Goal: Task Accomplishment & Management: Use online tool/utility

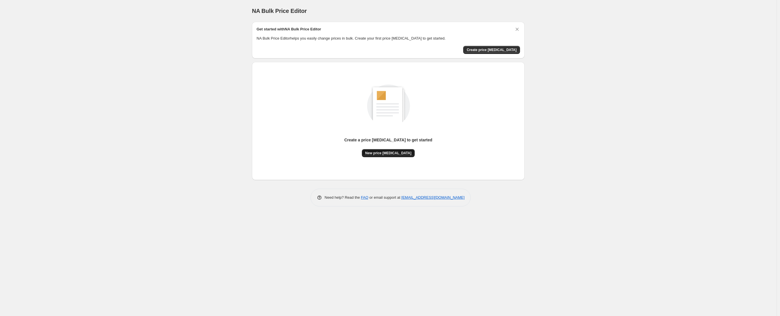
click at [388, 156] on button "New price change job" at bounding box center [388, 153] width 53 height 8
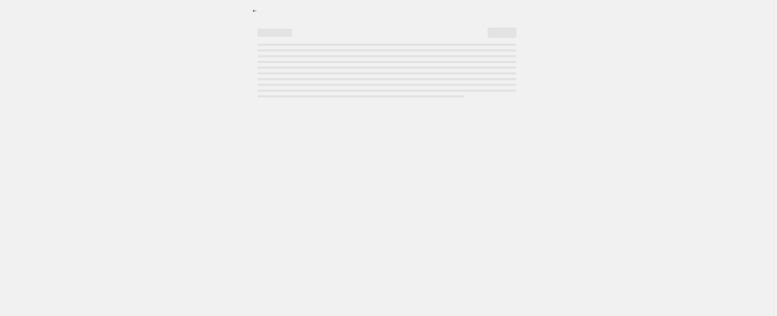
select select "percentage"
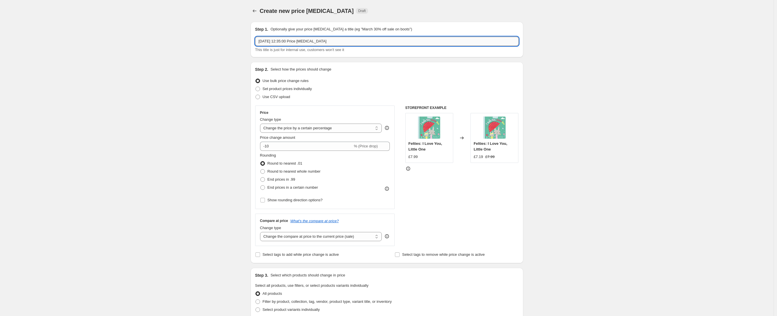
click at [342, 41] on input "13 Oct 2025, 12:35:00 Price change job" at bounding box center [387, 41] width 264 height 9
type input "OCT25: 24-Hour One Pound Sale"
click at [304, 129] on select "Change the price to a certain amount Change the price by a certain amount Chang…" at bounding box center [321, 128] width 122 height 9
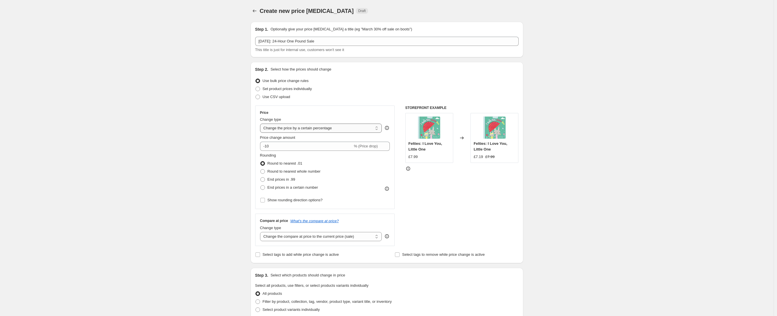
select select "to"
click at [262, 124] on select "Change the price to a certain amount Change the price by a certain amount Chang…" at bounding box center [321, 128] width 122 height 9
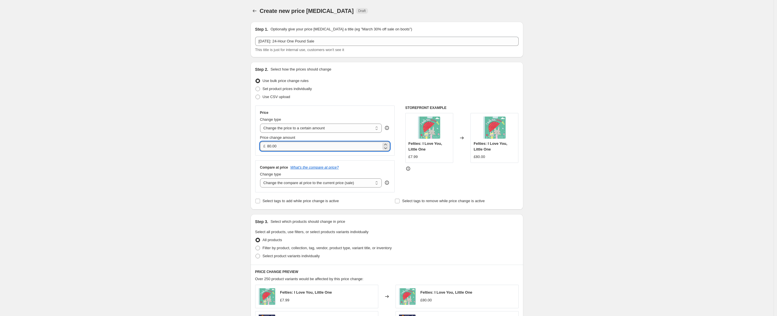
click at [314, 146] on input "80.00" at bounding box center [324, 146] width 114 height 9
type input "1.00"
click at [295, 183] on select "Change the compare at price to the current price (sale) Change the compare at p…" at bounding box center [321, 183] width 122 height 9
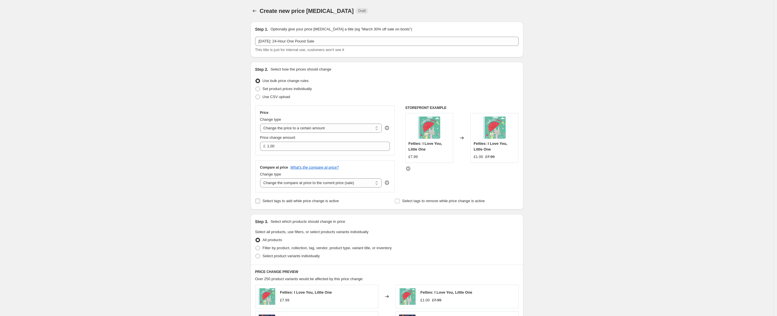
click at [292, 204] on span "Select tags to add while price change is active" at bounding box center [301, 201] width 76 height 6
click at [260, 204] on input "Select tags to add while price change is active" at bounding box center [258, 201] width 5 height 5
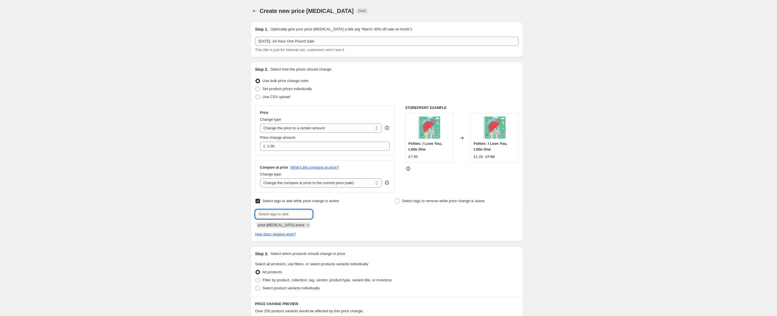
click at [289, 214] on input "text" at bounding box center [283, 214] width 57 height 9
click at [307, 202] on span "Select tags to add while price change is active" at bounding box center [301, 201] width 76 height 4
click at [260, 202] on input "Select tags to add while price change is active" at bounding box center [258, 201] width 5 height 5
checkbox input "false"
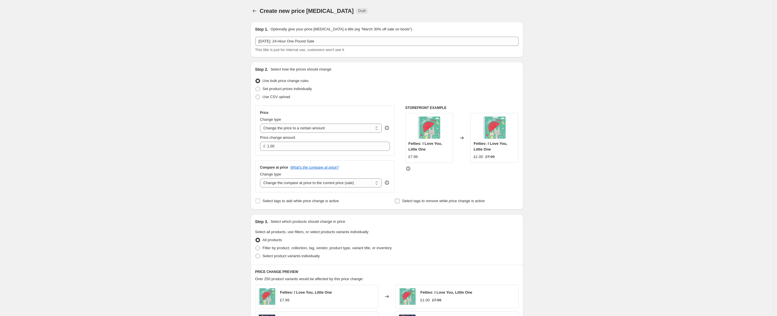
click at [425, 200] on span "Select tags to remove while price change is active" at bounding box center [443, 201] width 83 height 4
click at [400, 200] on input "Select tags to remove while price change is active" at bounding box center [397, 201] width 5 height 5
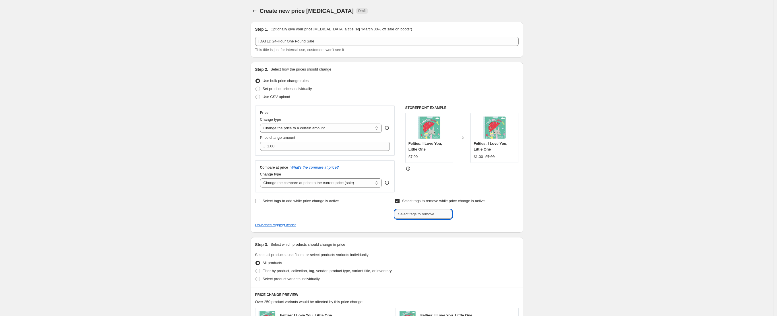
click at [420, 212] on input "text" at bounding box center [423, 214] width 57 height 9
click at [420, 216] on input "text" at bounding box center [423, 214] width 57 height 9
click at [443, 200] on span "Select tags to remove while price change is active" at bounding box center [443, 201] width 83 height 4
click at [400, 200] on input "Select tags to remove while price change is active" at bounding box center [397, 201] width 5 height 5
checkbox input "false"
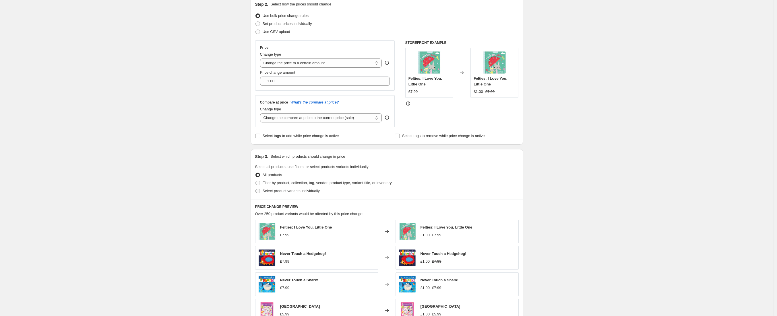
scroll to position [65, 0]
click at [303, 183] on span "Filter by product, collection, tag, vendor, product type, variant title, or inv…" at bounding box center [327, 183] width 129 height 4
click at [256, 181] on input "Filter by product, collection, tag, vendor, product type, variant title, or inv…" at bounding box center [256, 181] width 0 height 0
radio input "true"
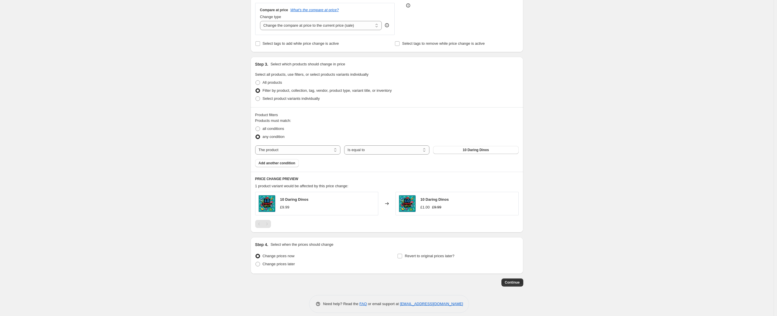
scroll to position [163, 0]
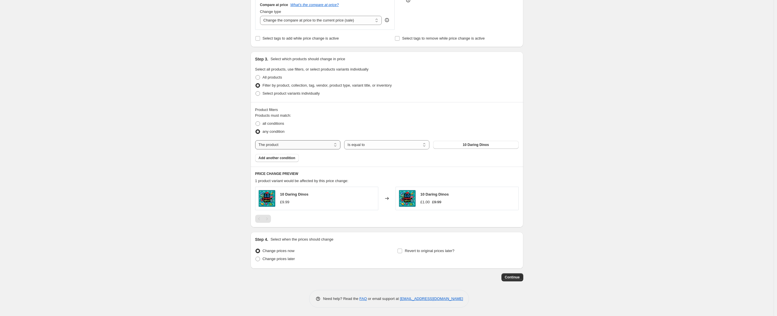
click at [274, 145] on select "The product The product's collection The product's tag The product's vendor The…" at bounding box center [297, 144] width 85 height 9
select select "collection"
click at [462, 143] on button "MIXED VAT 1.01%" at bounding box center [475, 145] width 85 height 8
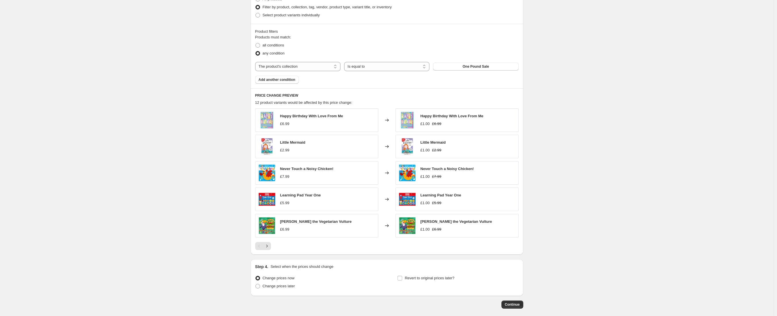
scroll to position [268, 0]
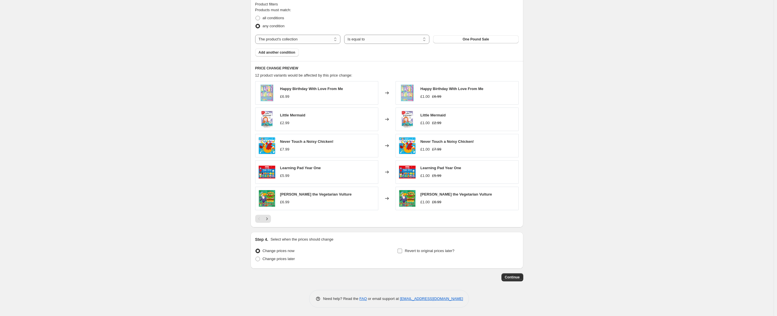
click at [407, 252] on span "Revert to original prices later?" at bounding box center [430, 251] width 50 height 4
click at [402, 252] on input "Revert to original prices later?" at bounding box center [400, 251] width 5 height 5
checkbox input "true"
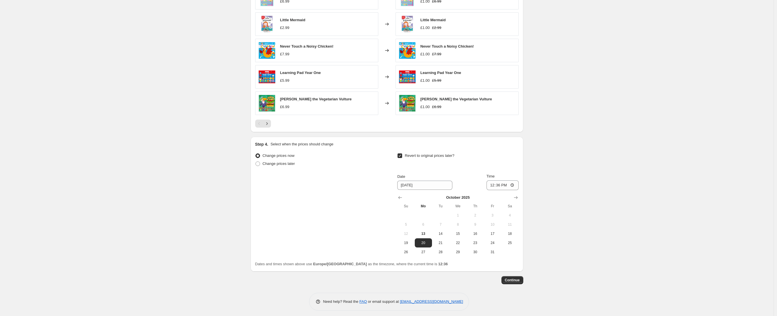
scroll to position [367, 0]
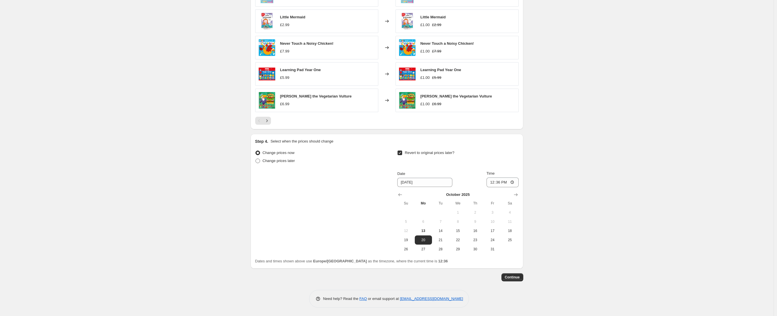
click at [280, 160] on span "Change prices later" at bounding box center [279, 161] width 32 height 4
click at [256, 159] on input "Change prices later" at bounding box center [256, 159] width 0 height 0
radio input "true"
click at [352, 230] on span "17" at bounding box center [350, 231] width 13 height 5
type input "10/17/2025"
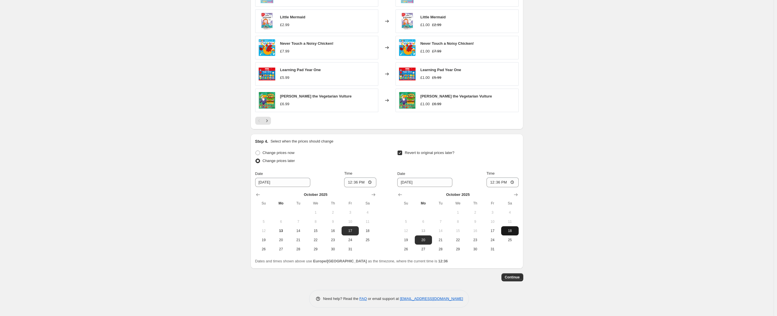
click at [513, 233] on span "18" at bounding box center [510, 231] width 13 height 5
type input "10/18/2025"
click at [371, 181] on input "12:36" at bounding box center [360, 183] width 32 height 10
drag, startPoint x: 360, startPoint y: 180, endPoint x: 360, endPoint y: 184, distance: 4.1
click at [360, 180] on input "12:36" at bounding box center [360, 183] width 32 height 10
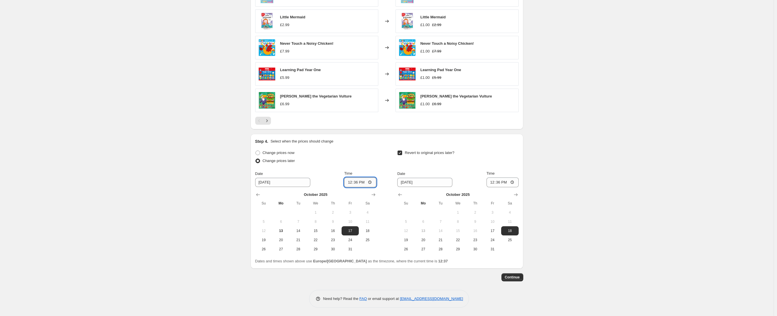
click at [367, 182] on input "12:36" at bounding box center [360, 183] width 32 height 10
click at [361, 183] on input "12:36" at bounding box center [360, 183] width 32 height 10
type input "12:00"
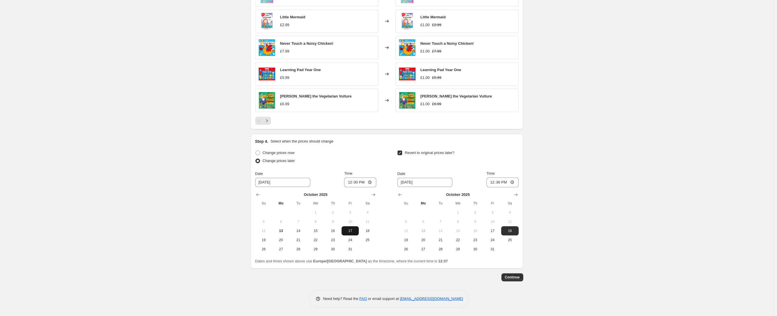
click at [355, 232] on span "17" at bounding box center [350, 231] width 13 height 5
click at [343, 229] on button "17" at bounding box center [350, 231] width 17 height 9
click at [266, 182] on input "10/17/2025" at bounding box center [282, 182] width 55 height 9
click at [262, 183] on input "10/17/2025" at bounding box center [282, 182] width 55 height 9
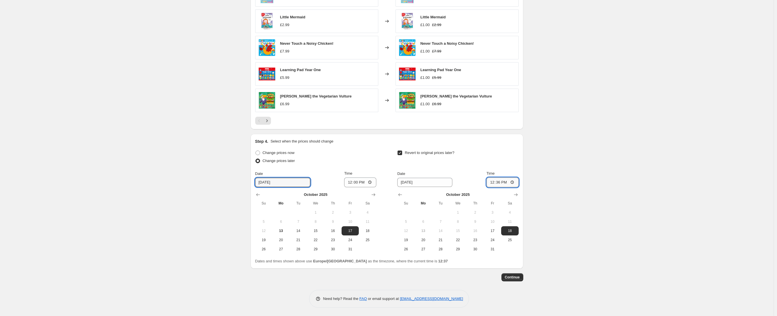
click at [506, 181] on input "12:36" at bounding box center [503, 183] width 32 height 10
click at [515, 182] on input "12:36" at bounding box center [503, 183] width 32 height 10
type input "12:00"
click at [514, 277] on span "Continue" at bounding box center [512, 277] width 15 height 5
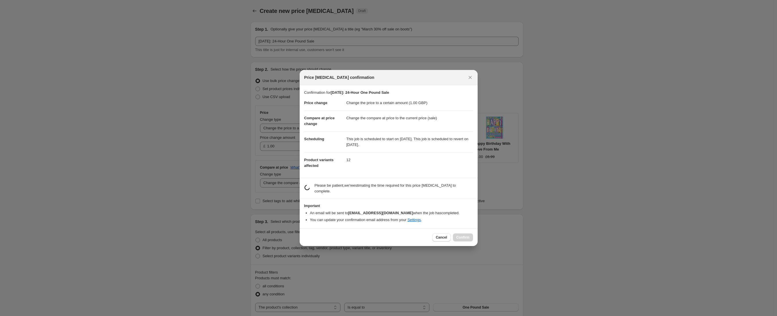
scroll to position [0, 0]
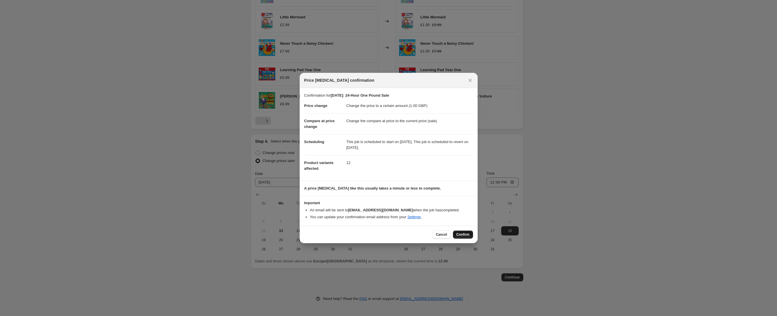
click at [466, 235] on span "Confirm" at bounding box center [463, 235] width 13 height 5
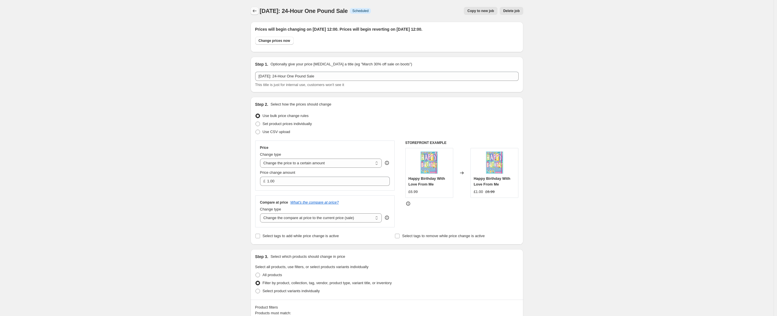
click at [254, 11] on icon "Price change jobs" at bounding box center [255, 11] width 6 height 6
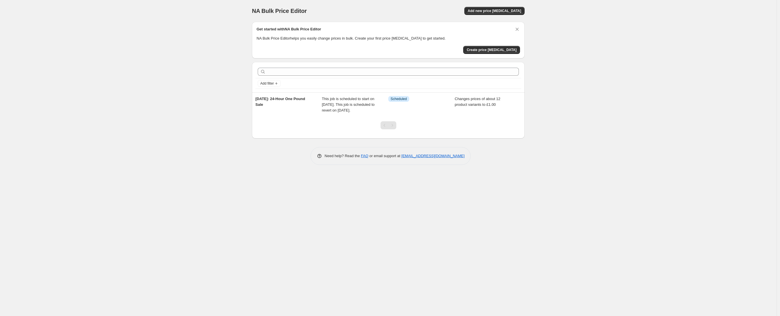
click at [366, 159] on p "Need help? Read the FAQ or email support at support+a66177@northern-apps.com" at bounding box center [395, 156] width 140 height 6
click at [363, 158] on link "FAQ" at bounding box center [364, 156] width 7 height 4
click at [277, 233] on div "NA Bulk Price Editor. This page is ready NA Bulk Price Editor Add new price cha…" at bounding box center [388, 158] width 777 height 316
click at [369, 191] on div "NA Bulk Price Editor. This page is ready NA Bulk Price Editor Add new price cha…" at bounding box center [388, 158] width 777 height 316
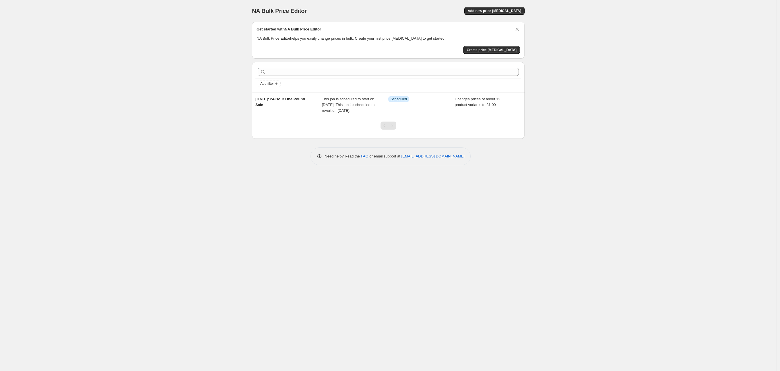
click at [373, 209] on div "NA Bulk Price Editor. This page is ready NA Bulk Price Editor Add new price cha…" at bounding box center [388, 185] width 777 height 371
click at [494, 11] on span "Add new price change job" at bounding box center [494, 11] width 53 height 5
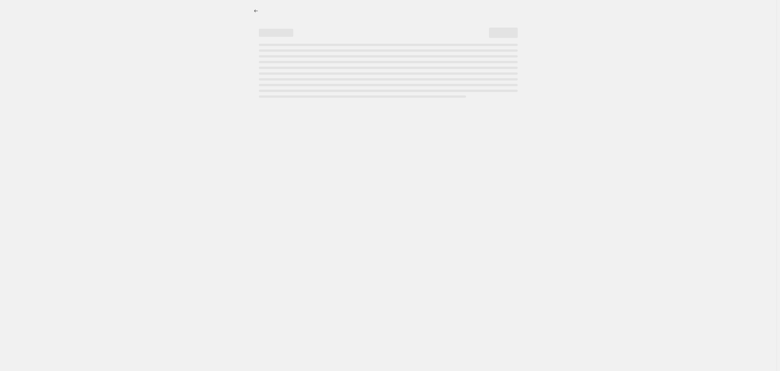
select select "percentage"
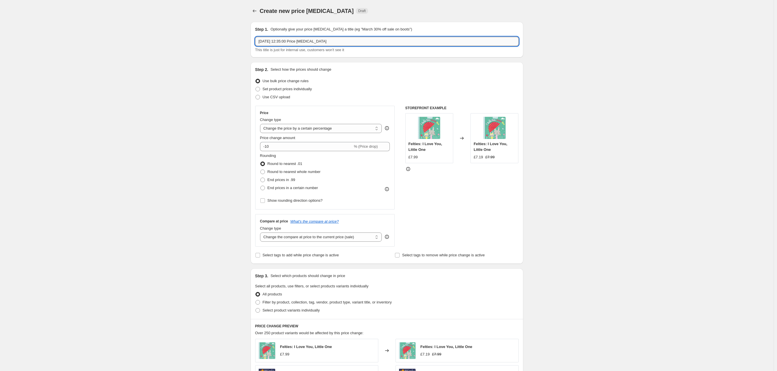
click at [319, 39] on input "13 Oct 2025, 12:35:00 Price change job" at bounding box center [387, 41] width 264 height 9
click at [328, 41] on input "TEST: Hope Necklace - drop by 1p for 5 minutes" at bounding box center [387, 41] width 264 height 9
type input "TEST: Hope Necklace - drop by 1p for 10 minutes"
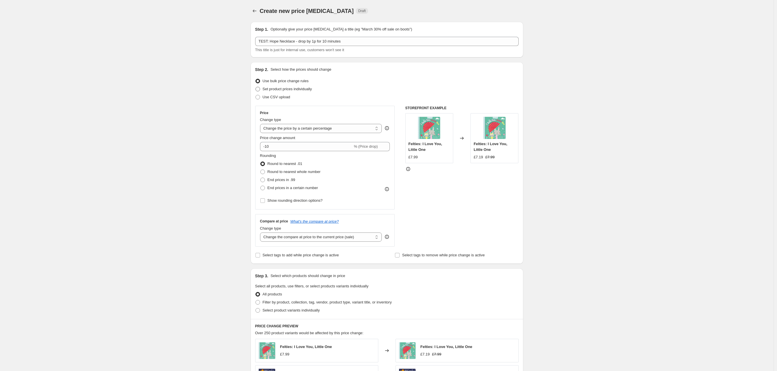
click at [296, 89] on span "Set product prices individually" at bounding box center [287, 89] width 49 height 4
click at [256, 87] on input "Set product prices individually" at bounding box center [256, 87] width 0 height 0
radio input "true"
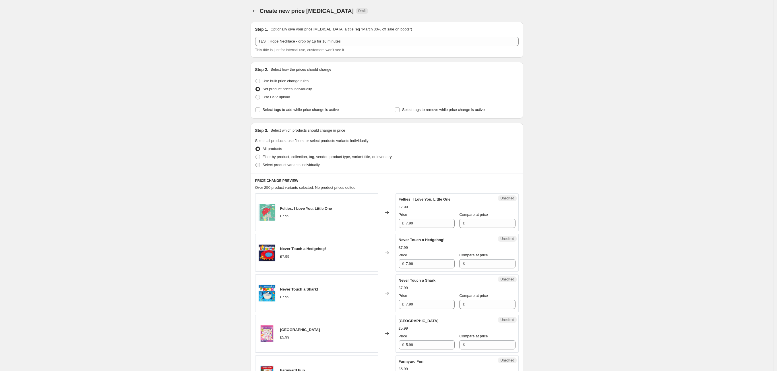
click at [274, 166] on span "Select product variants individually" at bounding box center [291, 165] width 57 height 4
click at [256, 163] on input "Select product variants individually" at bounding box center [256, 163] width 0 height 0
radio input "true"
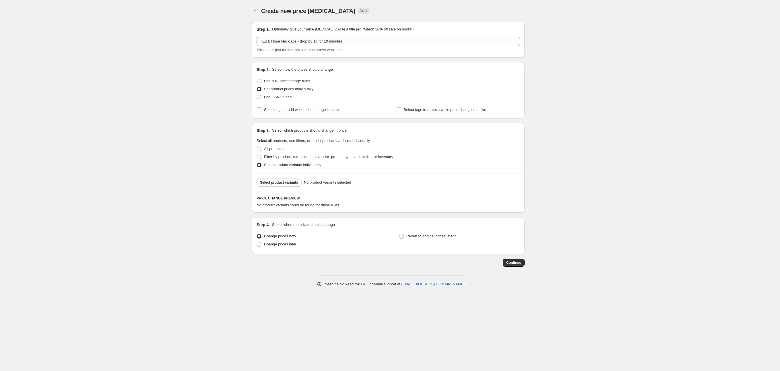
click at [292, 183] on span "Select product variants" at bounding box center [279, 182] width 38 height 5
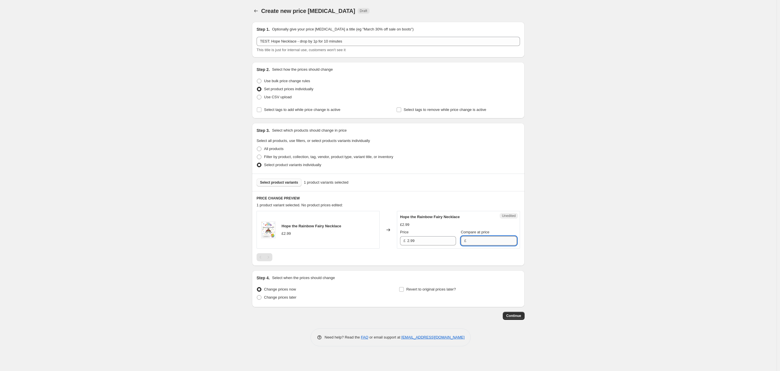
click at [473, 239] on input "Compare at price" at bounding box center [492, 240] width 49 height 9
type input "2.98"
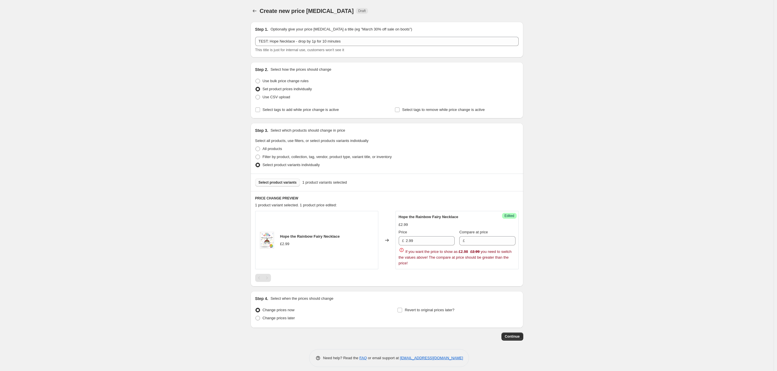
drag, startPoint x: 554, startPoint y: 247, endPoint x: 530, endPoint y: 243, distance: 24.5
click at [554, 247] on div "Create new price change job. This page is ready Create new price change job Dra…" at bounding box center [387, 187] width 774 height 375
click at [436, 242] on input "2.99" at bounding box center [430, 240] width 49 height 9
type input "2.98"
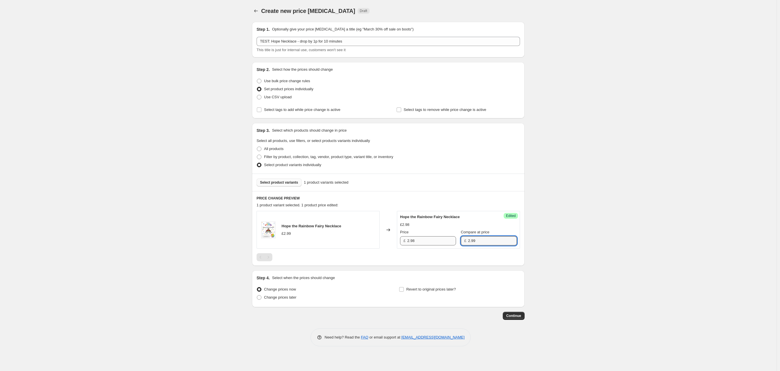
type input "2.99"
click at [573, 234] on div "Create new price change job. This page is ready Create new price change job Dra…" at bounding box center [388, 185] width 777 height 371
click at [281, 297] on span "Change prices later" at bounding box center [280, 297] width 32 height 4
click at [257, 295] on input "Change prices later" at bounding box center [257, 295] width 0 height 0
radio input "true"
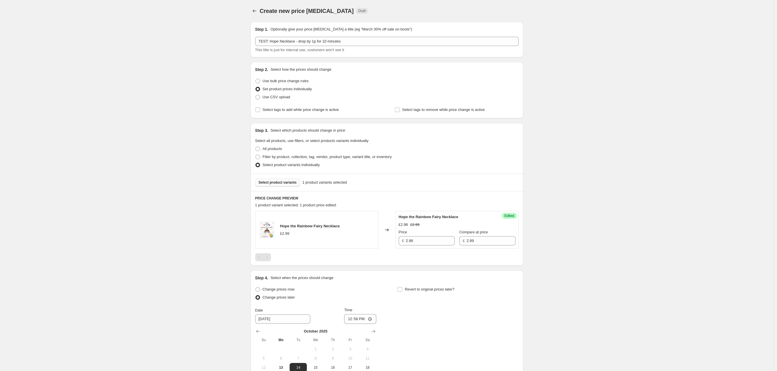
scroll to position [82, 0]
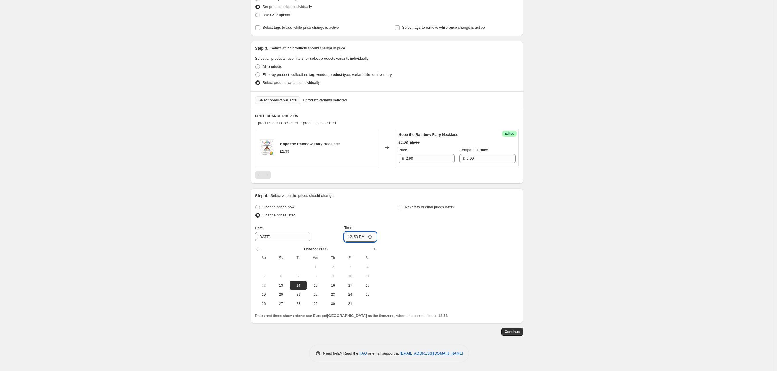
drag, startPoint x: 352, startPoint y: 236, endPoint x: 355, endPoint y: 237, distance: 2.9
click at [352, 236] on input "12:58" at bounding box center [360, 237] width 32 height 10
type input "13:00"
click at [282, 287] on span "13" at bounding box center [281, 285] width 13 height 5
type input "10/13/2025"
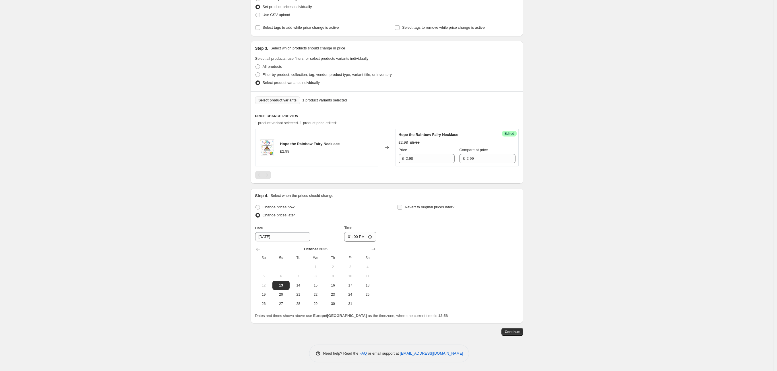
drag, startPoint x: 411, startPoint y: 202, endPoint x: 410, endPoint y: 206, distance: 3.5
click at [411, 202] on div "Step 4. Select when the prices should change Change prices now Change prices la…" at bounding box center [387, 256] width 264 height 126
click at [410, 206] on span "Revert to original prices later?" at bounding box center [430, 207] width 50 height 4
click at [402, 206] on input "Revert to original prices later?" at bounding box center [400, 207] width 5 height 5
checkbox input "true"
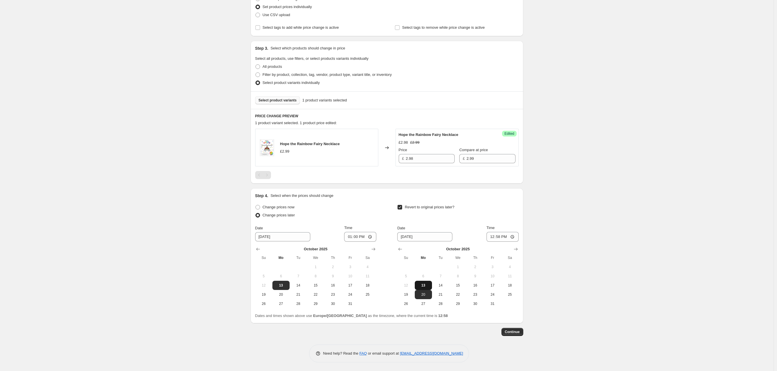
click at [427, 285] on span "13" at bounding box center [423, 285] width 13 height 5
type input "10/13/2025"
click at [499, 237] on input "12:58" at bounding box center [503, 237] width 32 height 10
type input "13:10"
click at [529, 242] on div "Create new price change job. This page is ready Create new price change job Dra…" at bounding box center [387, 144] width 287 height 453
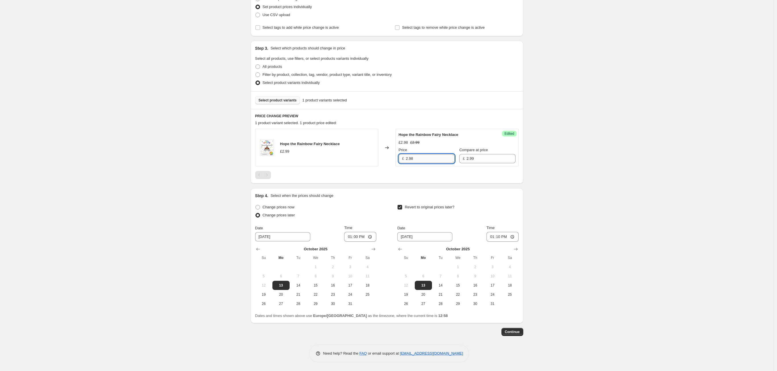
click at [425, 157] on input "2.98" at bounding box center [430, 158] width 49 height 9
click at [562, 183] on div "Create new price change job. This page is ready Create new price change job Dra…" at bounding box center [387, 144] width 774 height 453
click at [421, 156] on input "2.95" at bounding box center [430, 158] width 49 height 9
type input "2.98"
click at [642, 238] on div "Create new price change job. This page is ready Create new price change job Dra…" at bounding box center [387, 144] width 774 height 453
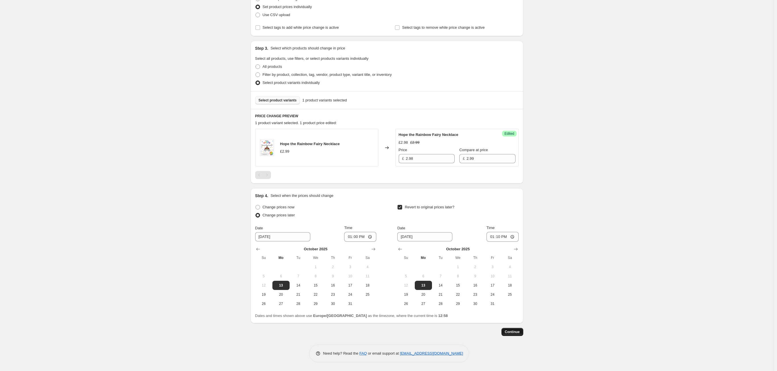
click at [516, 316] on span "Continue" at bounding box center [512, 331] width 15 height 5
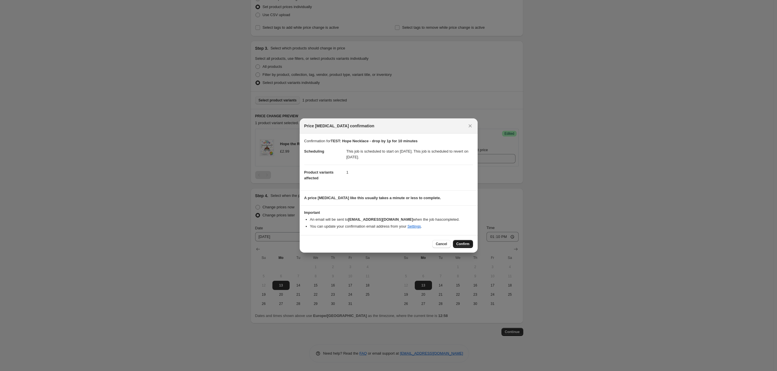
click at [463, 243] on span "Confirm" at bounding box center [463, 243] width 13 height 5
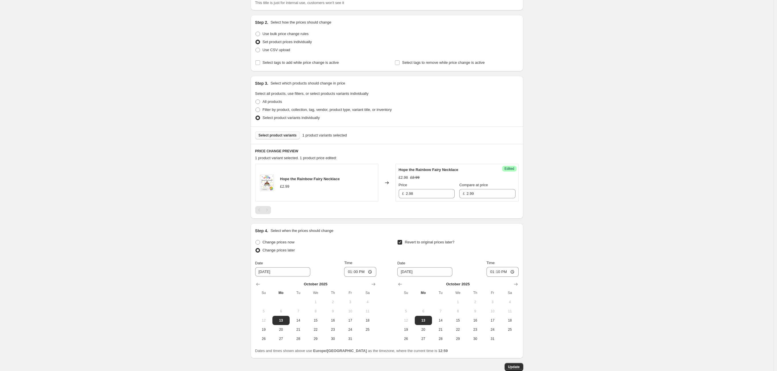
scroll to position [117, 0]
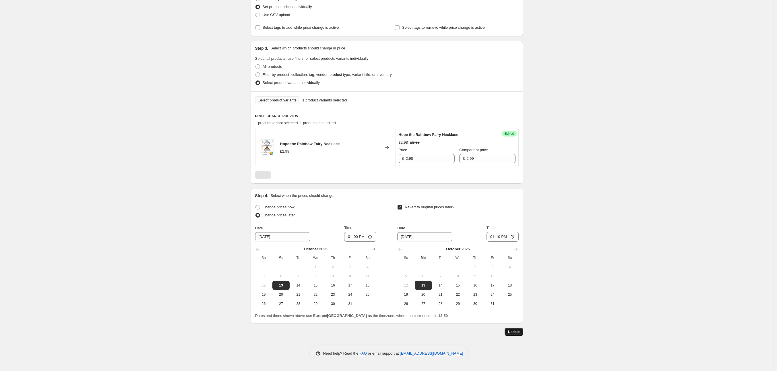
click at [514, 316] on span "Update" at bounding box center [514, 331] width 12 height 5
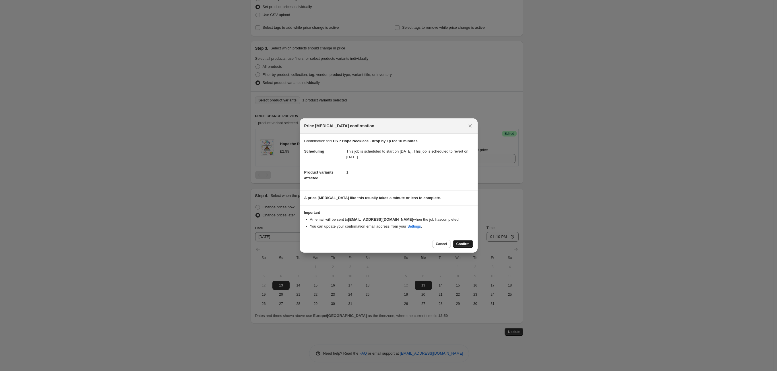
click at [466, 244] on span "Confirm" at bounding box center [463, 243] width 13 height 5
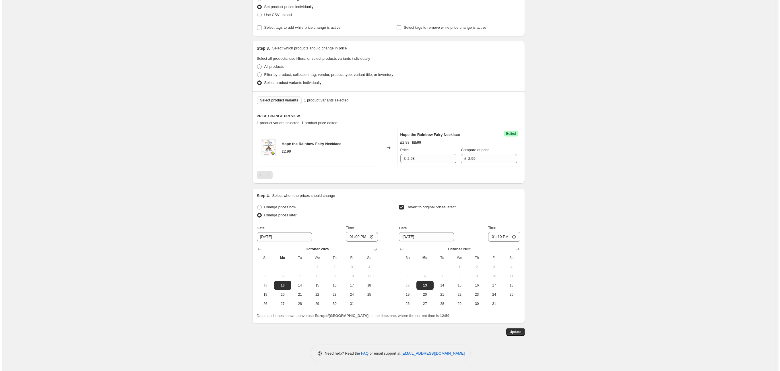
scroll to position [0, 0]
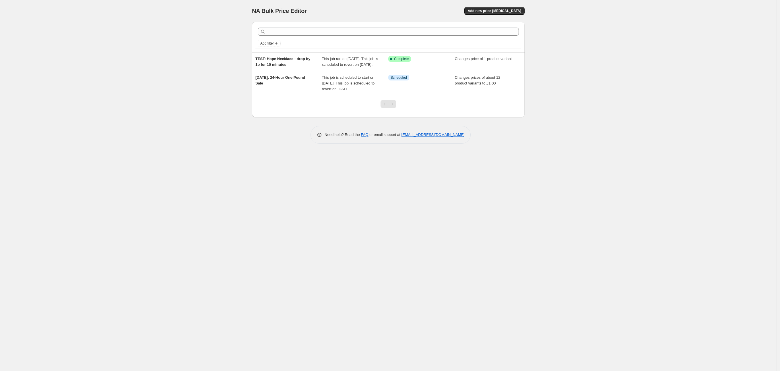
click at [234, 178] on div "NA Bulk Price Editor. This page is ready NA Bulk Price Editor Add new price cha…" at bounding box center [388, 185] width 777 height 371
click at [340, 65] on span "This job ran on 13 October 2025. This job is scheduled to revert on 13 October …" at bounding box center [350, 62] width 56 height 10
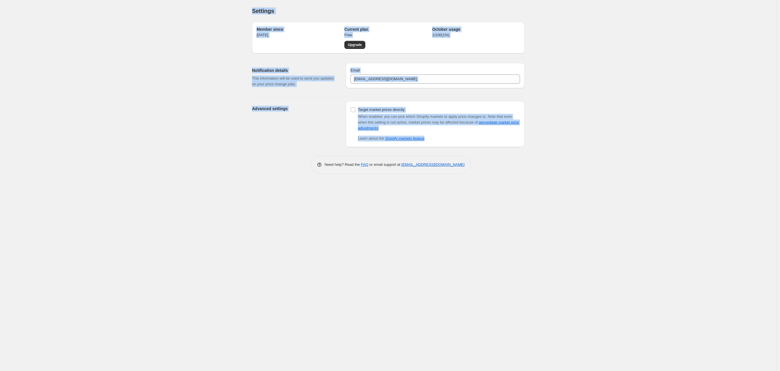
click at [86, 178] on div "Settings. This page is ready Settings Member since 13 Oct 2025 Current plan Fre…" at bounding box center [388, 185] width 777 height 371
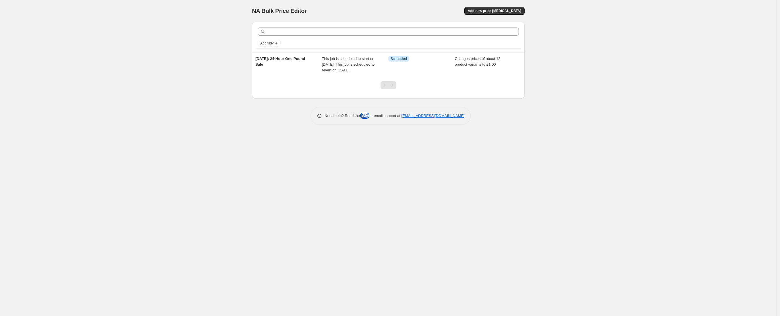
click at [361, 118] on link "FAQ" at bounding box center [364, 116] width 7 height 4
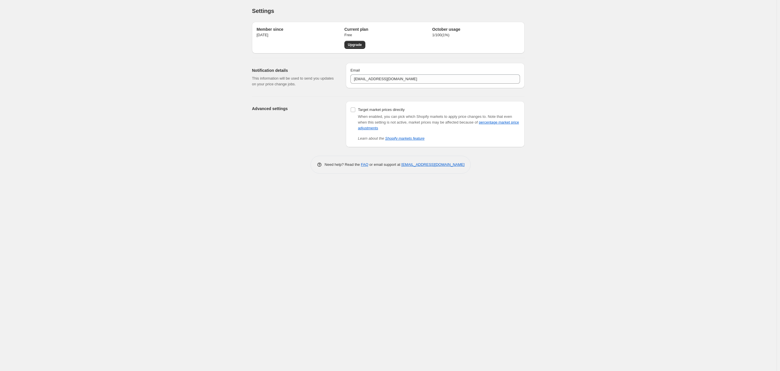
click at [306, 174] on div "Settings. This page is ready Settings Member since [DATE] Current plan Free Upg…" at bounding box center [388, 91] width 287 height 182
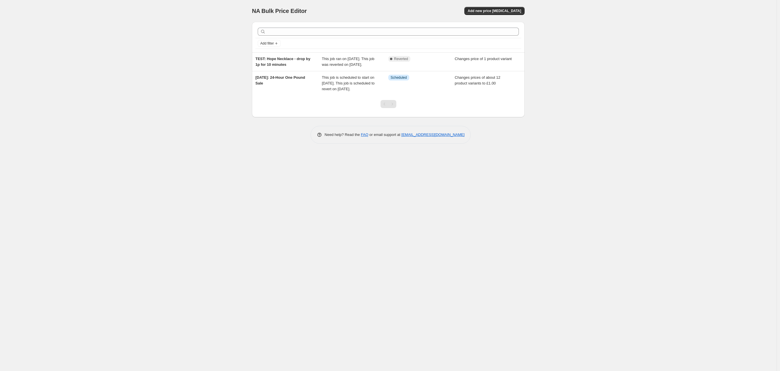
click at [226, 162] on div "NA Bulk Price Editor. This page is ready NA Bulk Price Editor Add new price cha…" at bounding box center [388, 185] width 777 height 371
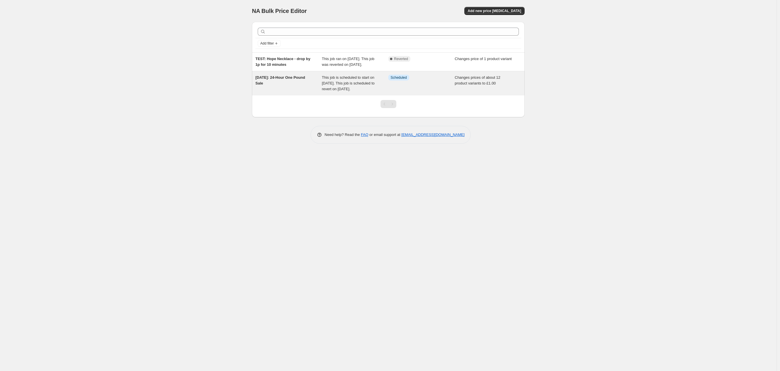
click at [330, 91] on span "This job is scheduled to start on 17 October 2025. This job is scheduled to rev…" at bounding box center [348, 83] width 53 height 16
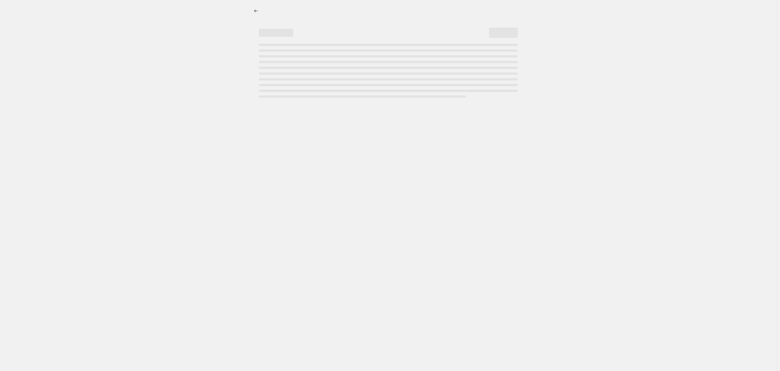
select select "collection"
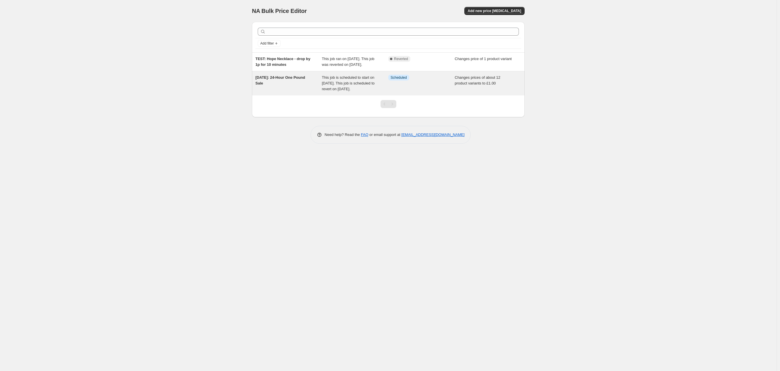
click at [425, 92] on div "Info Scheduled" at bounding box center [421, 83] width 67 height 17
select select "collection"
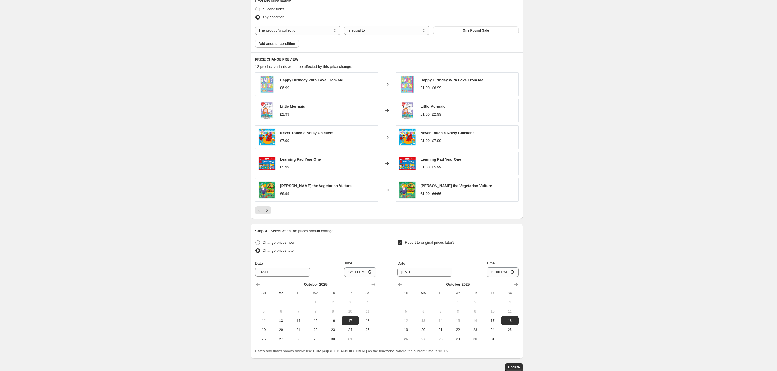
scroll to position [347, 0]
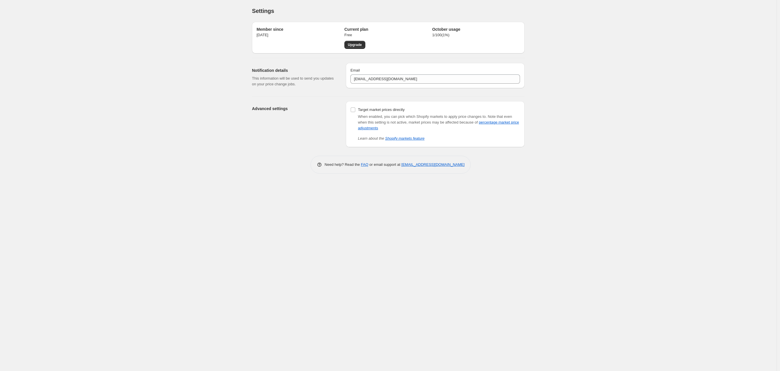
click at [191, 165] on div "Settings. This page is ready Settings Member since [DATE] Current plan Free Upg…" at bounding box center [388, 185] width 777 height 371
